Goal: Check status: Check status

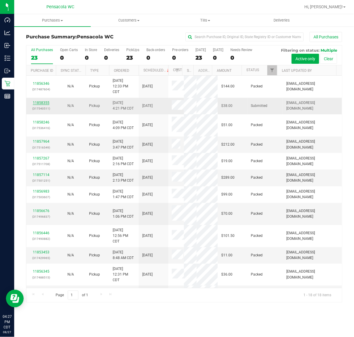
click at [42, 103] on link "11858355" at bounding box center [41, 103] width 17 height 4
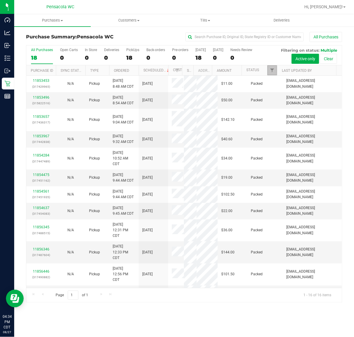
click at [270, 66] on link "Filter" at bounding box center [272, 70] width 10 height 10
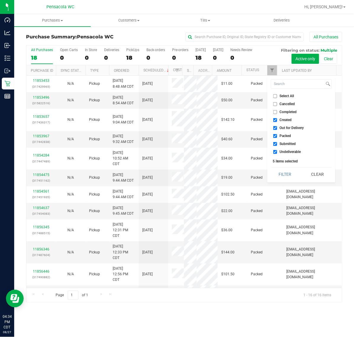
click at [274, 96] on input "Select All" at bounding box center [275, 96] width 4 height 4
checkbox input "true"
click at [274, 96] on input "Select All" at bounding box center [275, 96] width 4 height 4
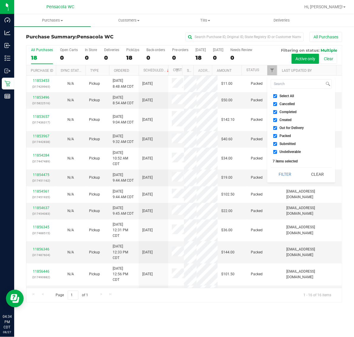
checkbox input "false"
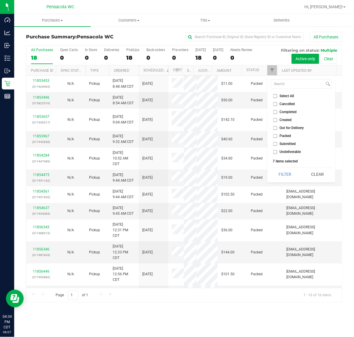
checkbox input "false"
click at [275, 143] on input "Submitted" at bounding box center [275, 144] width 4 height 4
checkbox input "true"
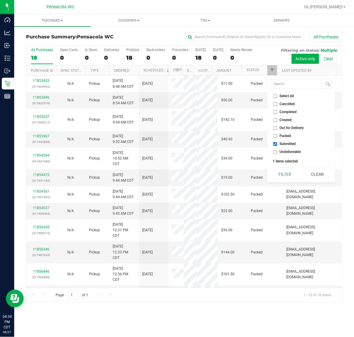
drag, startPoint x: 278, startPoint y: 173, endPoint x: 275, endPoint y: 169, distance: 4.9
click at [278, 172] on button "Filter" at bounding box center [285, 174] width 28 height 13
